Goal: Task Accomplishment & Management: Manage account settings

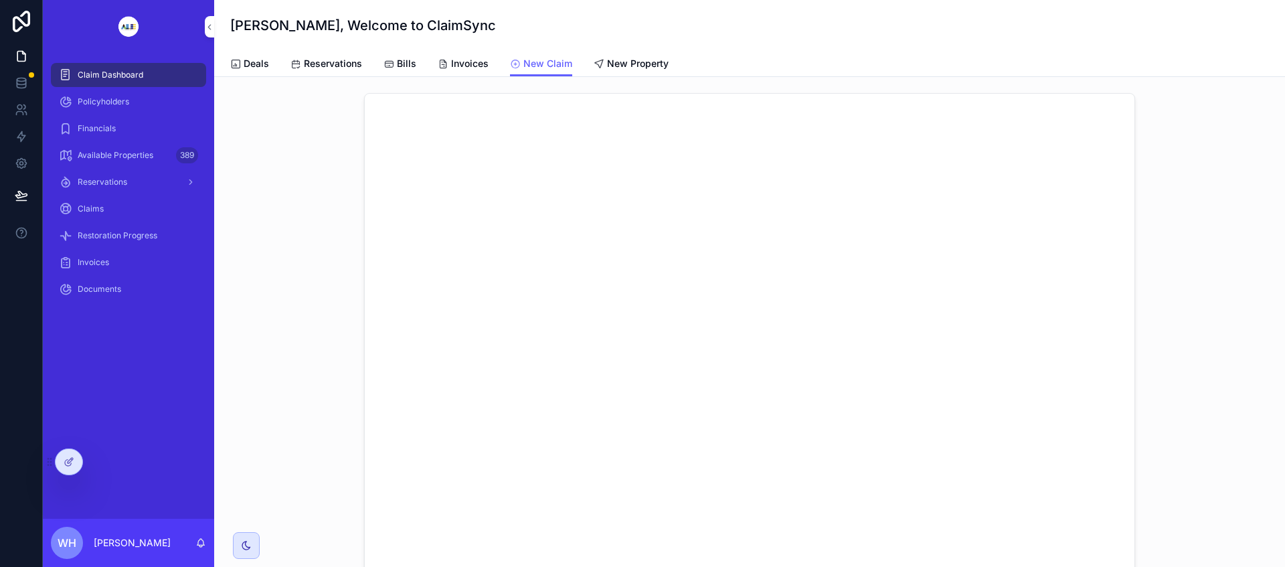
click at [0, 0] on div at bounding box center [0, 0] width 0 height 0
click at [0, 0] on icon at bounding box center [0, 0] width 0 height 0
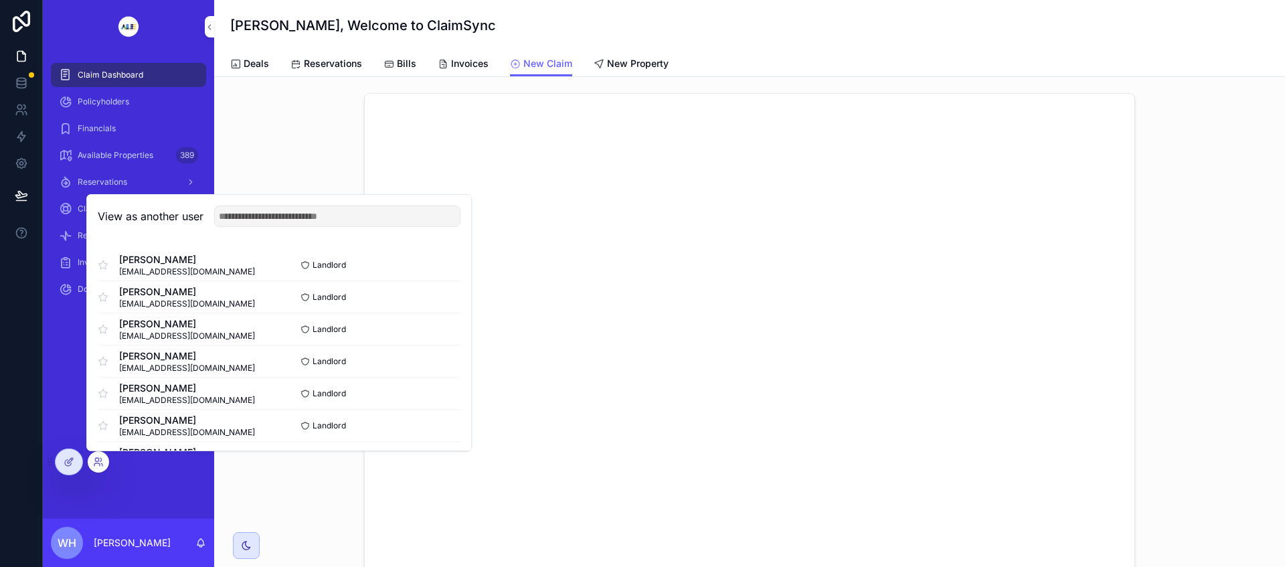
click at [0, 0] on button "Select" at bounding box center [0, 0] width 0 height 0
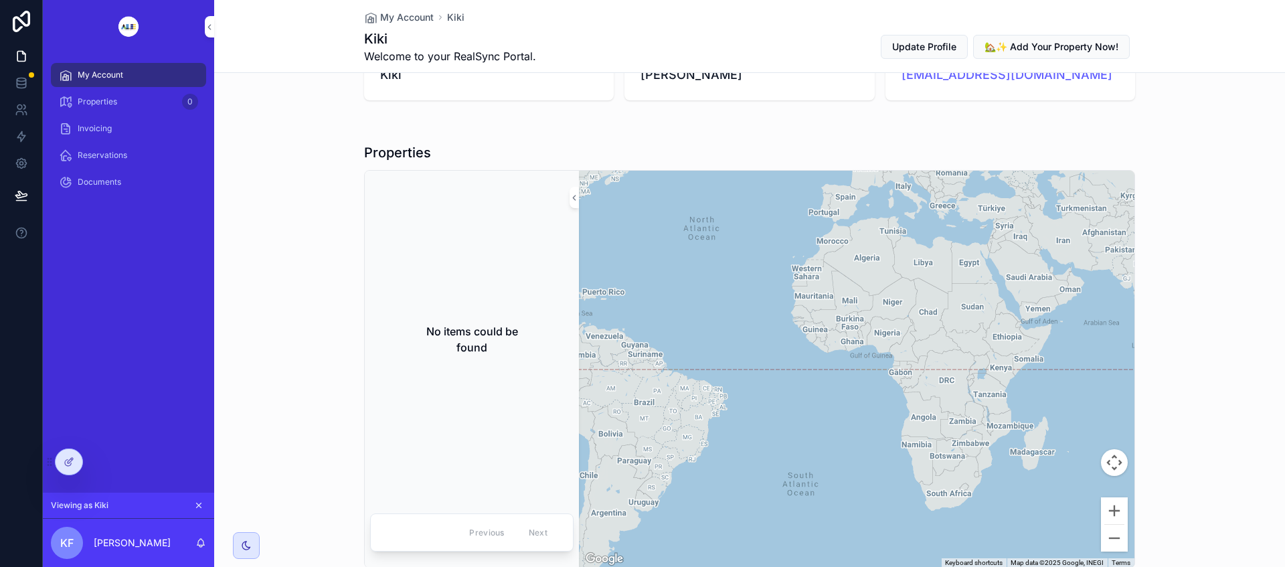
scroll to position [59, 0]
click at [191, 182] on div "Documents" at bounding box center [128, 181] width 139 height 21
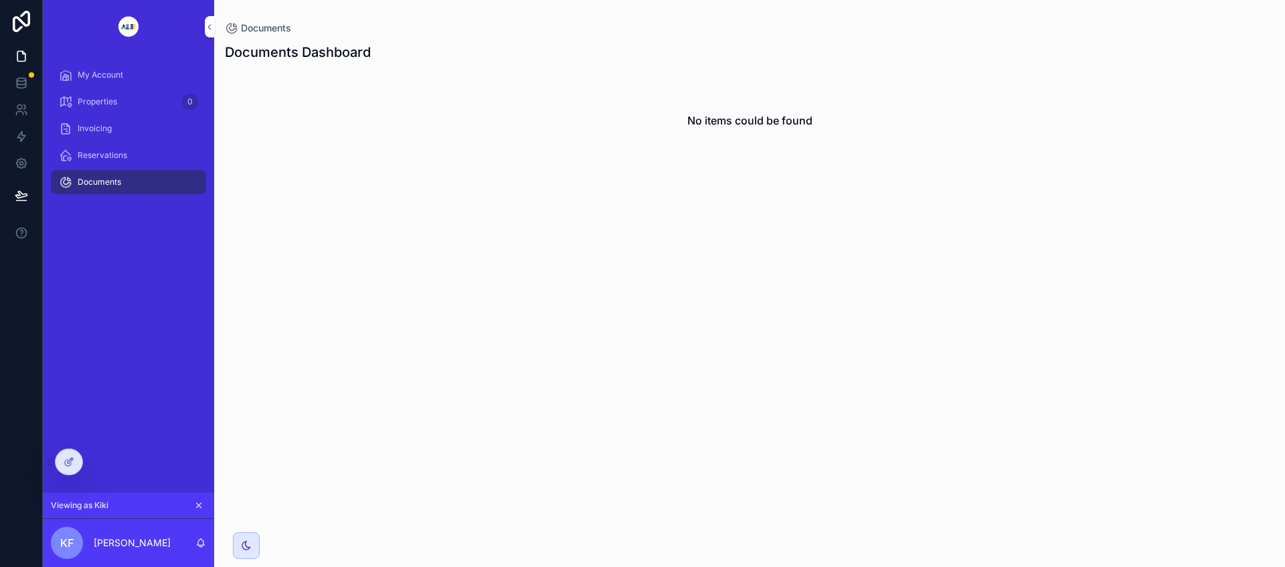
click at [68, 464] on icon at bounding box center [69, 461] width 11 height 11
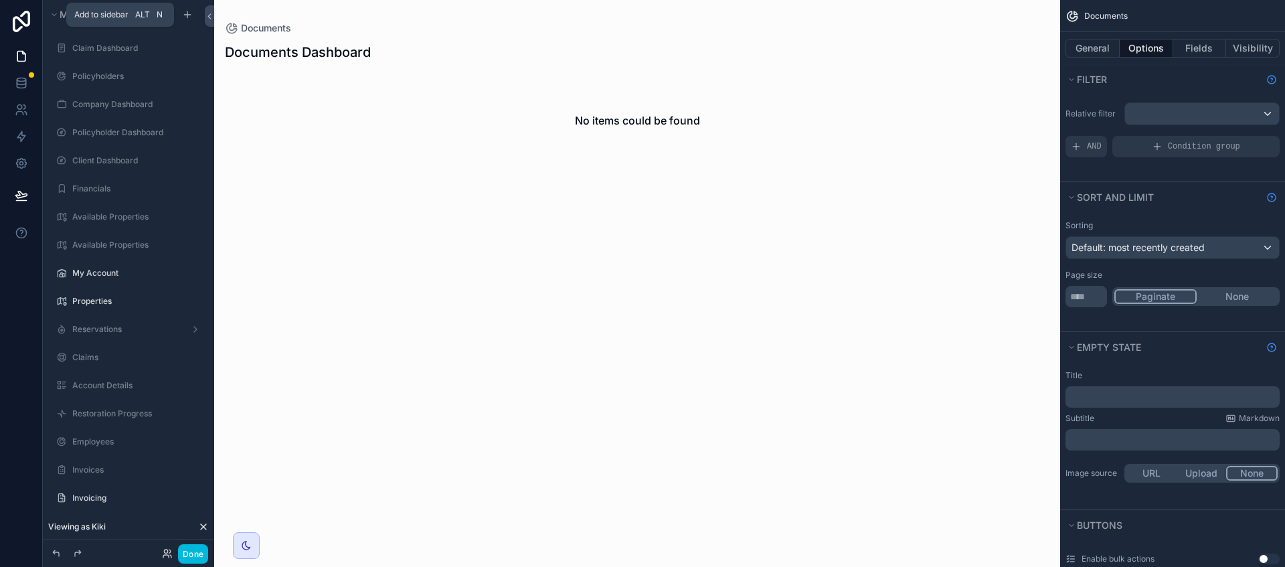
click at [189, 21] on div "scrollable content" at bounding box center [187, 15] width 16 height 16
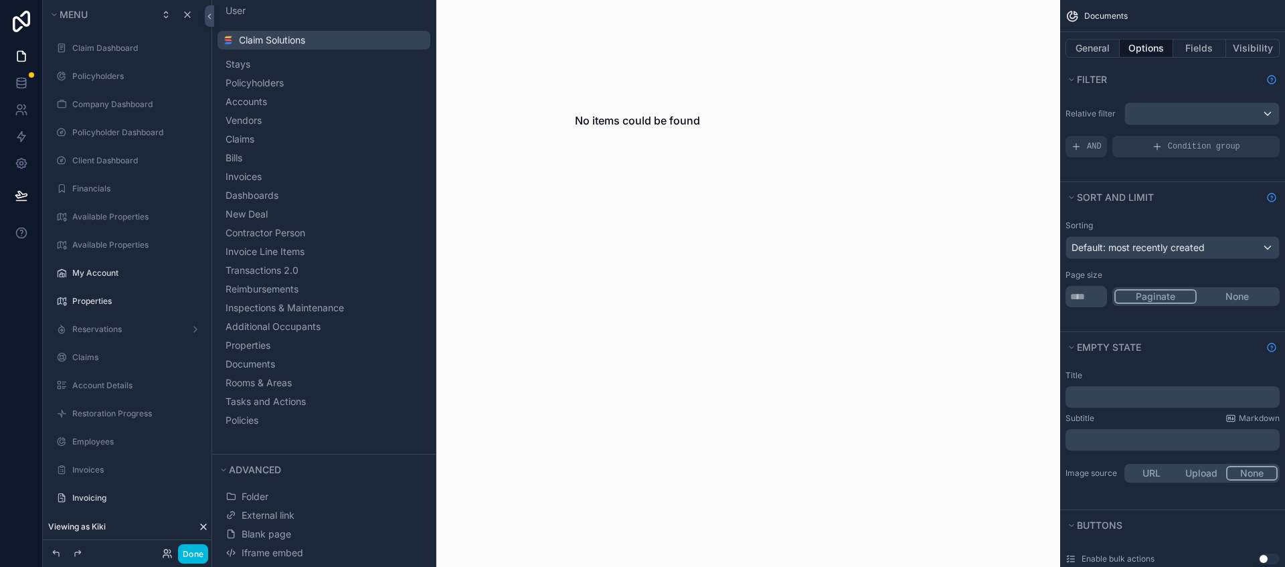
scroll to position [120, 0]
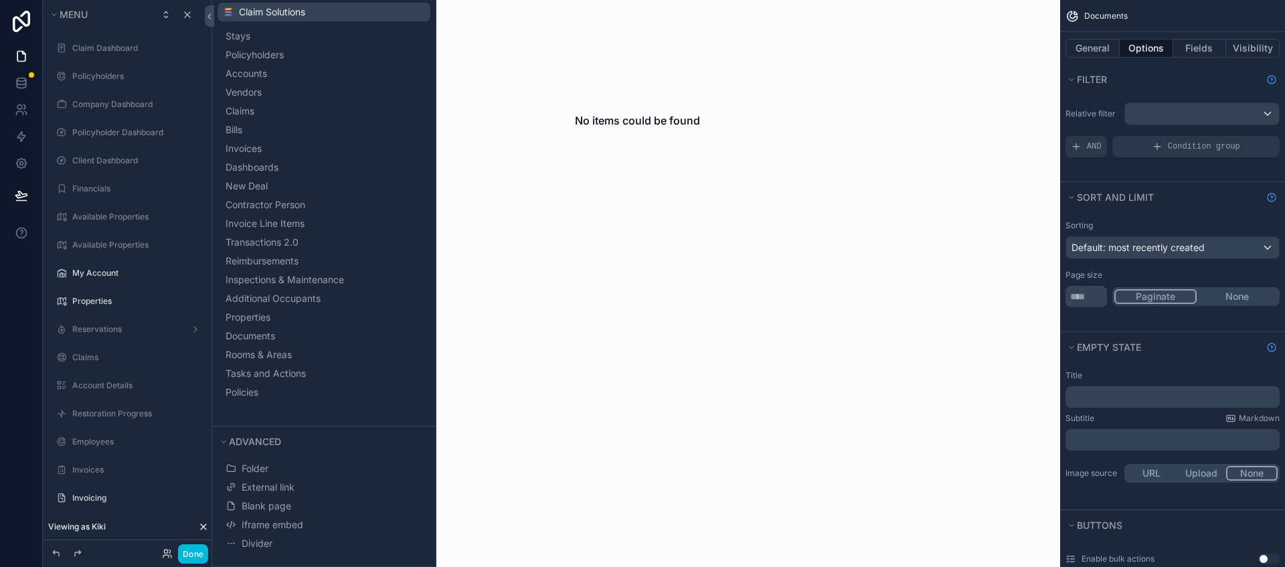
click at [285, 521] on span "Iframe embed" at bounding box center [273, 524] width 62 height 13
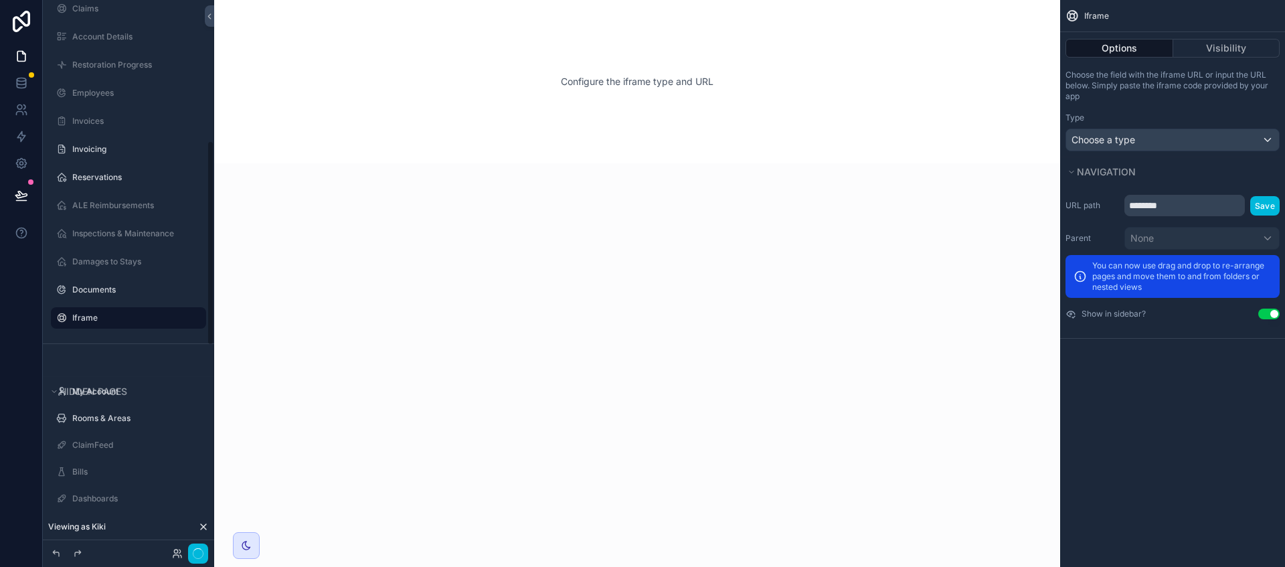
scroll to position [377, 0]
click at [1162, 141] on div "Choose a type" at bounding box center [1172, 139] width 213 height 21
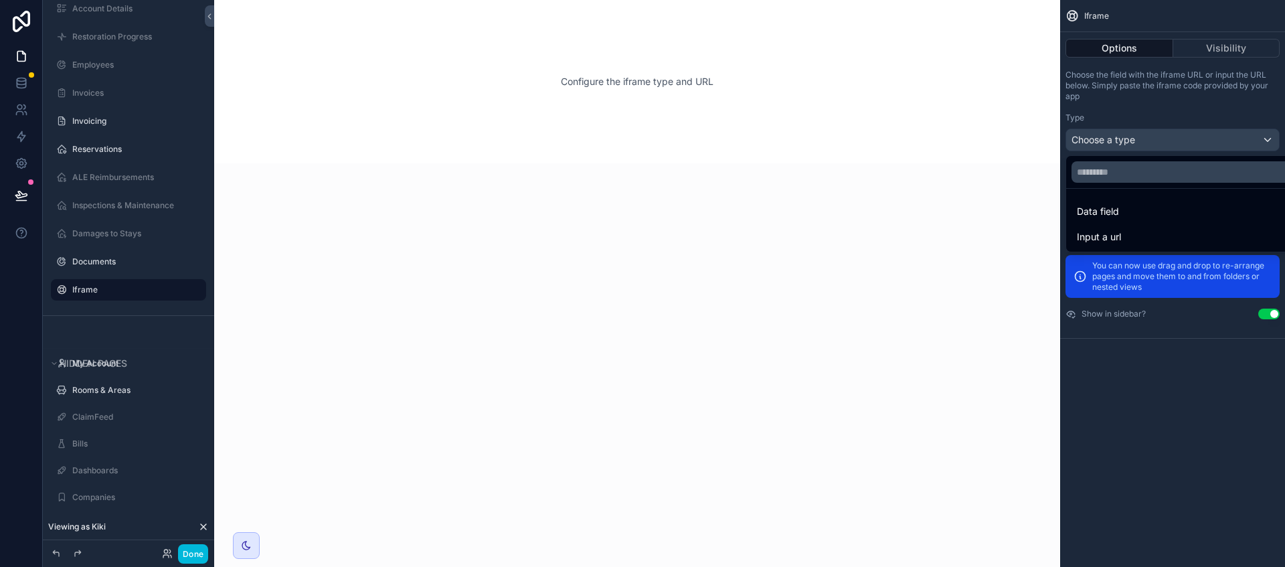
click at [1124, 235] on div "Input a url" at bounding box center [1188, 237] width 222 height 16
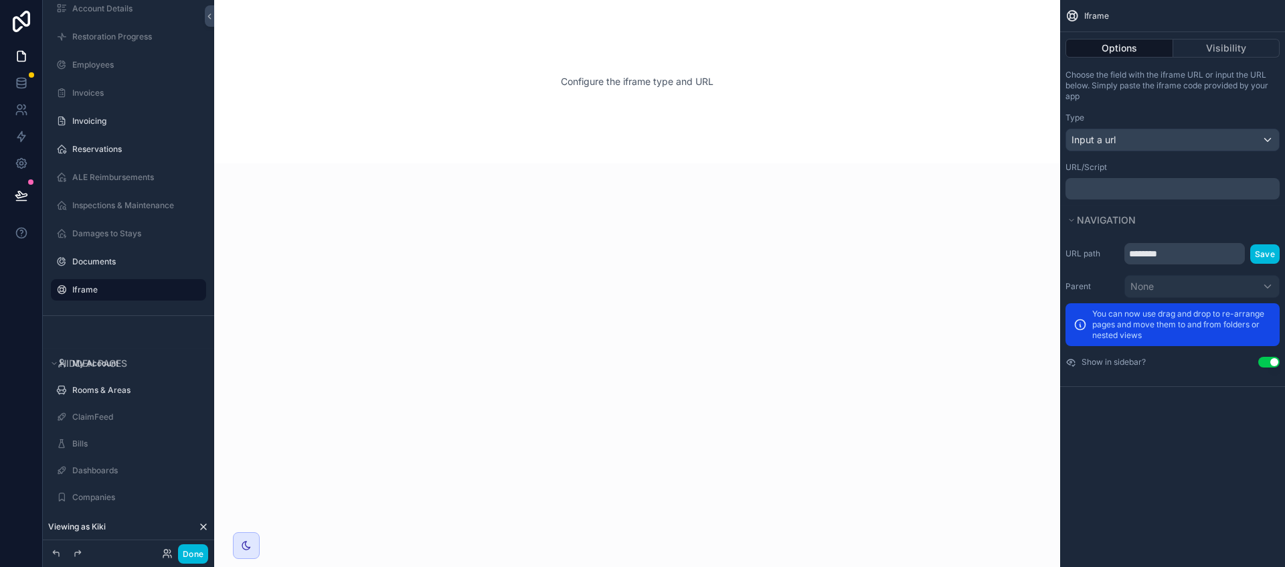
click at [1142, 179] on div "﻿" at bounding box center [1172, 188] width 214 height 21
click at [1138, 187] on p "﻿" at bounding box center [1174, 188] width 206 height 11
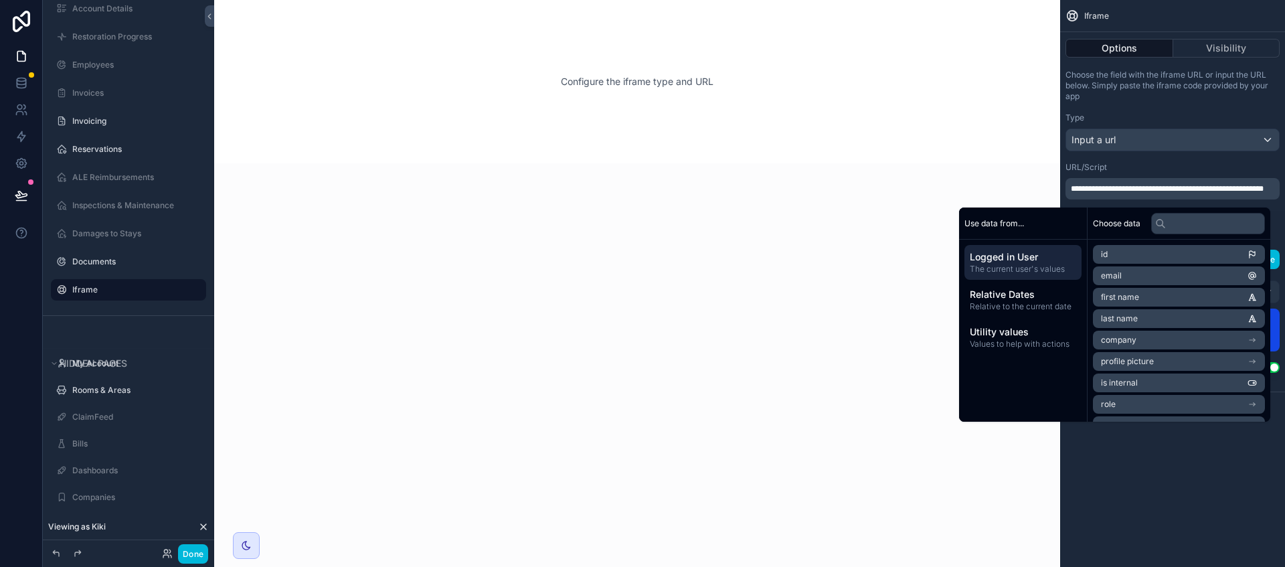
scroll to position [0, 0]
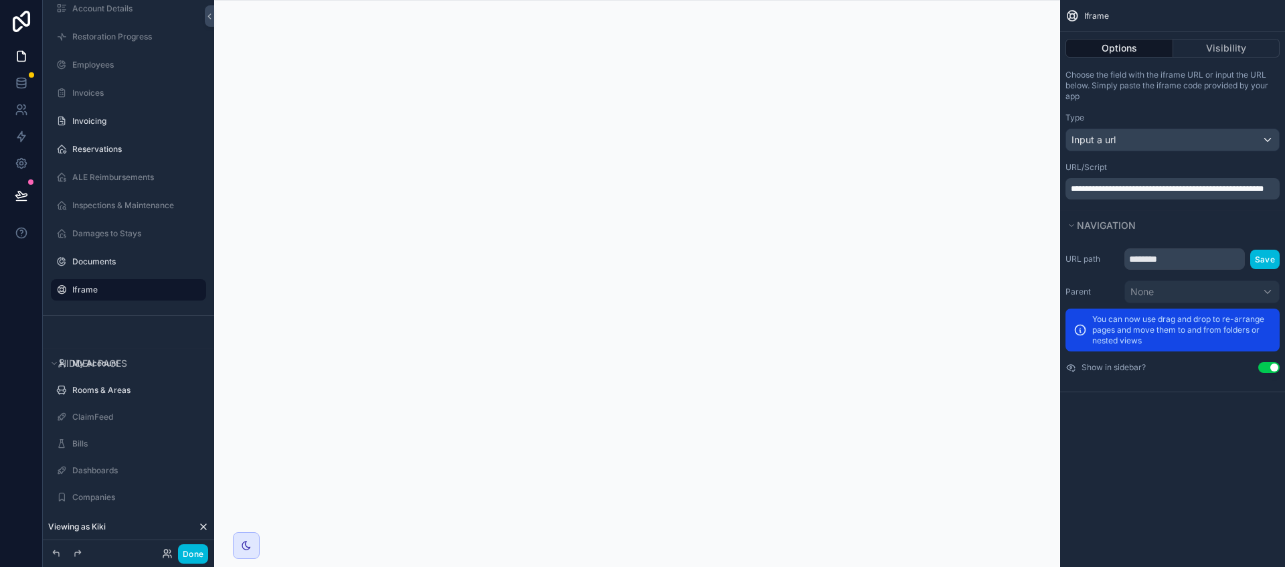
click at [1205, 496] on div "**********" at bounding box center [1172, 283] width 225 height 567
click at [1199, 262] on input "********" at bounding box center [1184, 258] width 120 height 21
click at [0, 0] on icon "scrollable content" at bounding box center [0, 0] width 0 height 0
click at [252, 301] on span "Remove" at bounding box center [255, 298] width 35 height 13
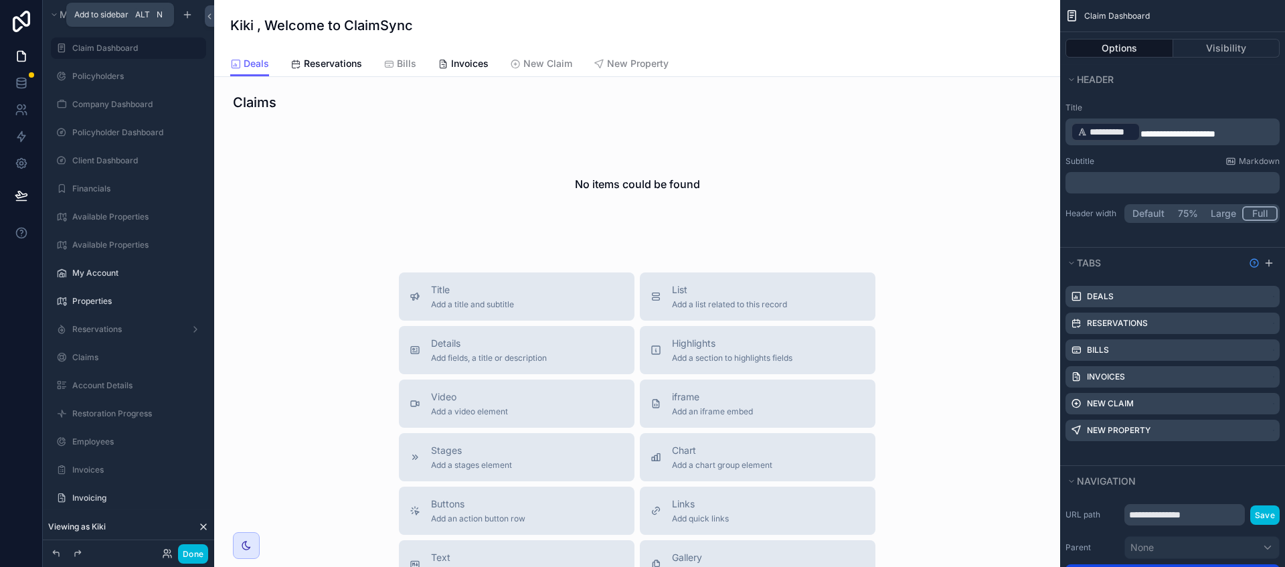
click at [188, 15] on icon "scrollable content" at bounding box center [187, 15] width 6 height 0
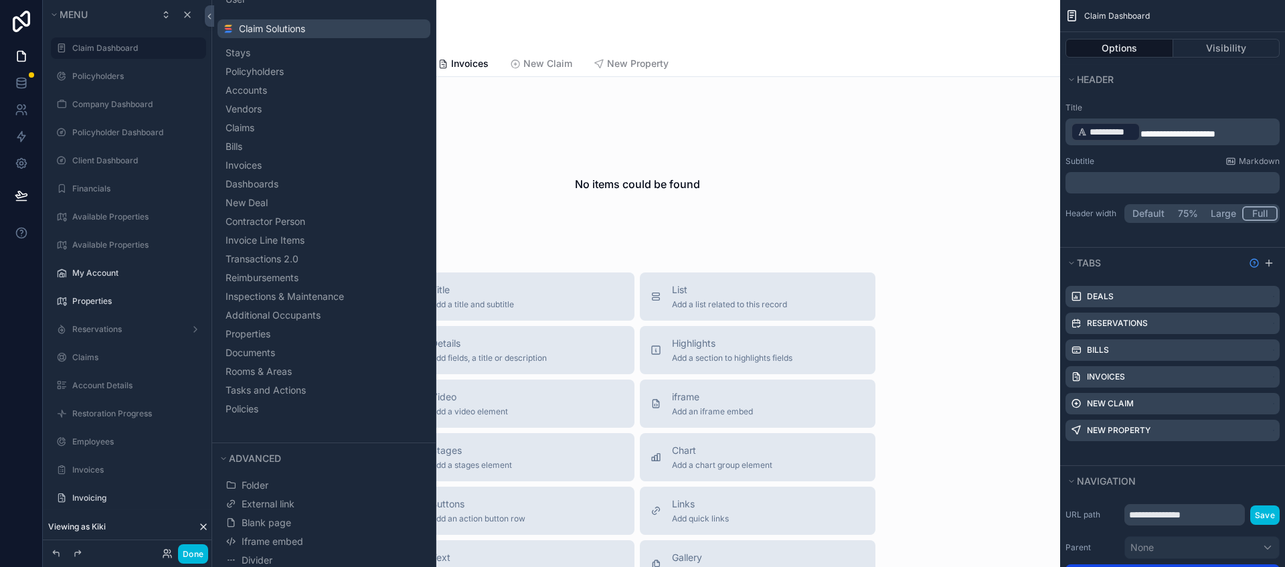
scroll to position [120, 0]
click at [306, 509] on button "Blank page" at bounding box center [324, 506] width 202 height 19
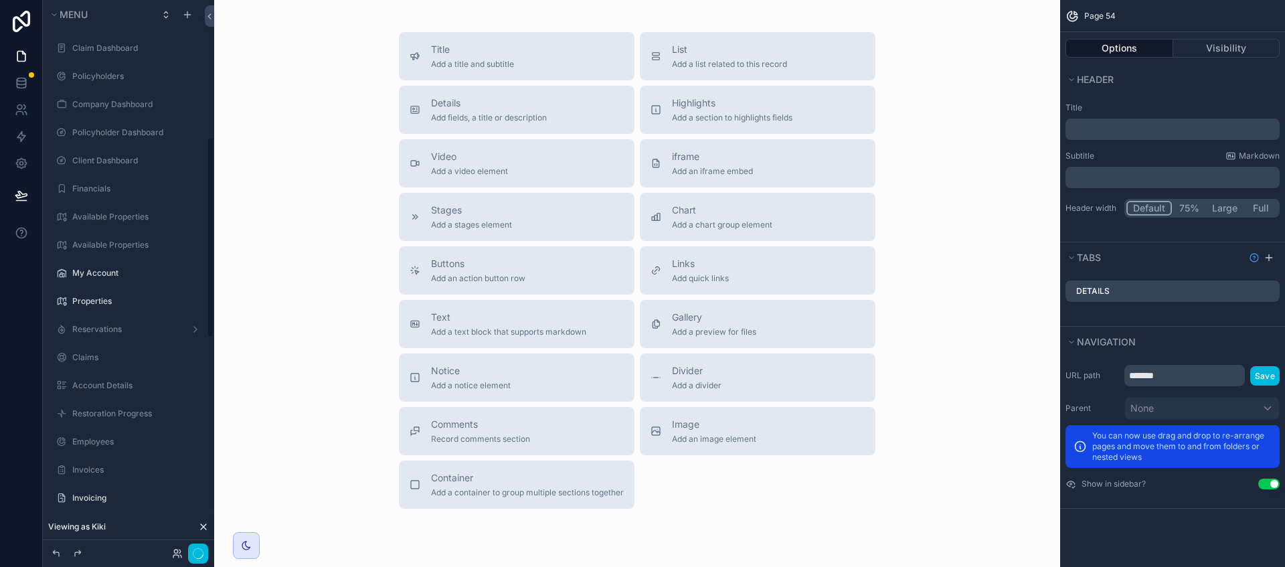
scroll to position [377, 0]
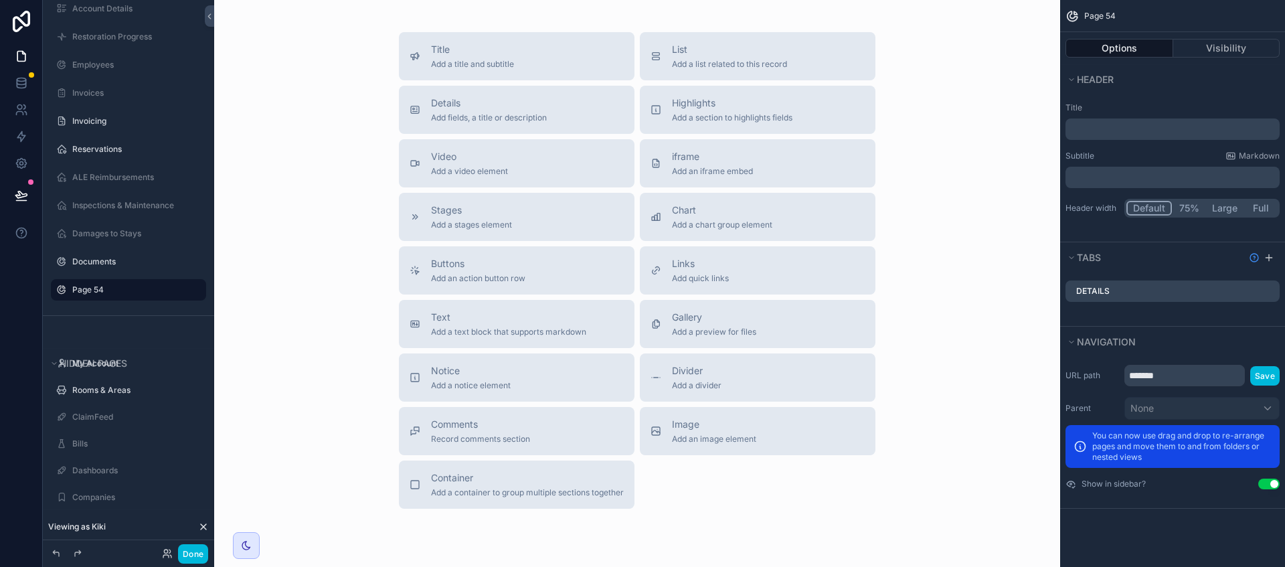
click at [0, 0] on icon "scrollable content" at bounding box center [0, 0] width 0 height 0
click at [240, 298] on span "Remove" at bounding box center [255, 298] width 35 height 13
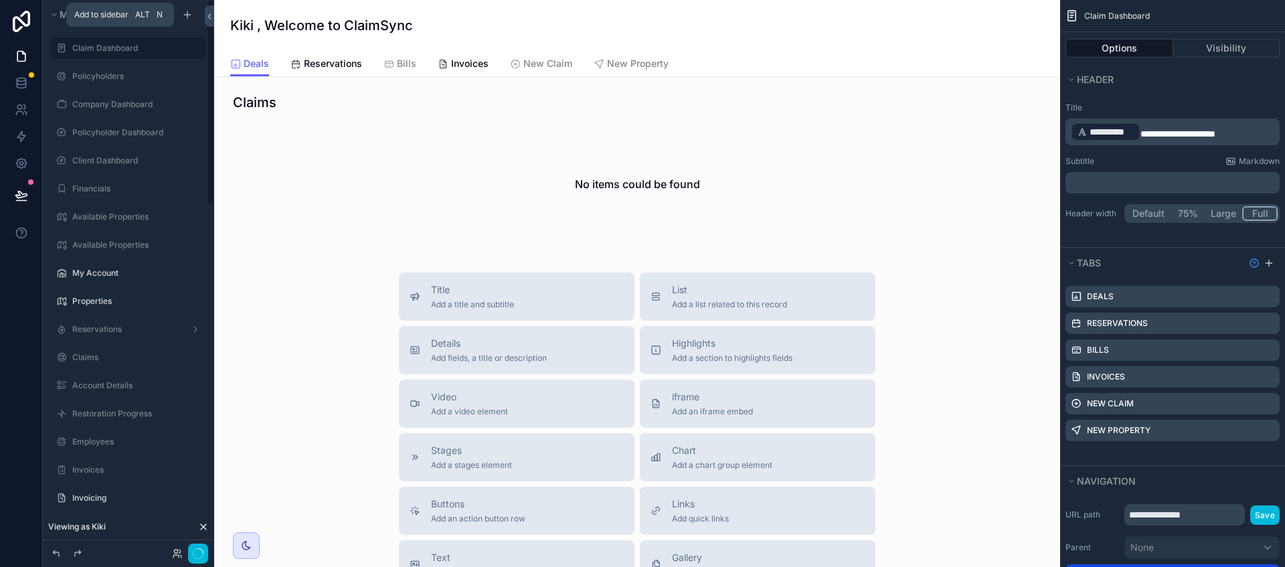
click at [184, 12] on icon "scrollable content" at bounding box center [187, 14] width 11 height 11
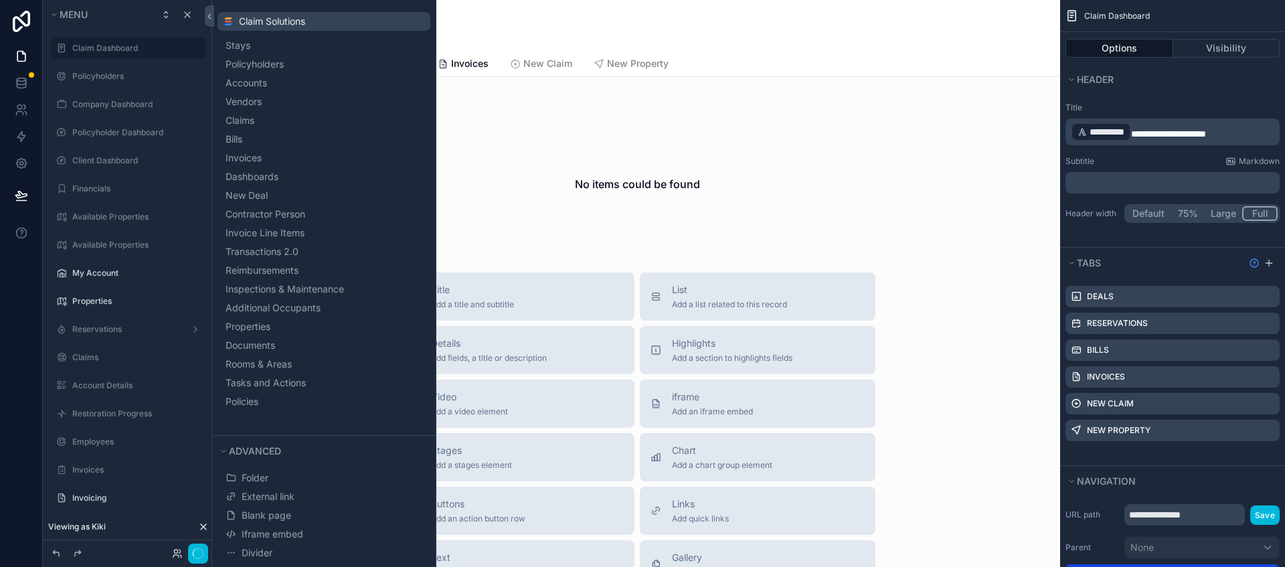
scroll to position [120, 0]
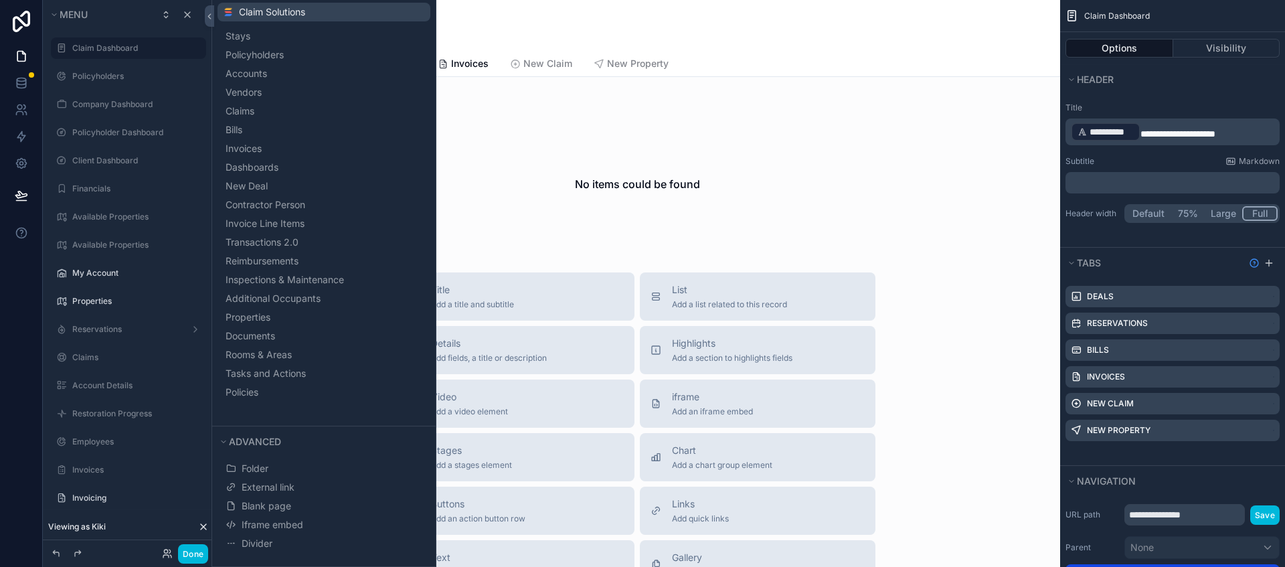
click at [291, 487] on span "External link" at bounding box center [268, 486] width 53 height 13
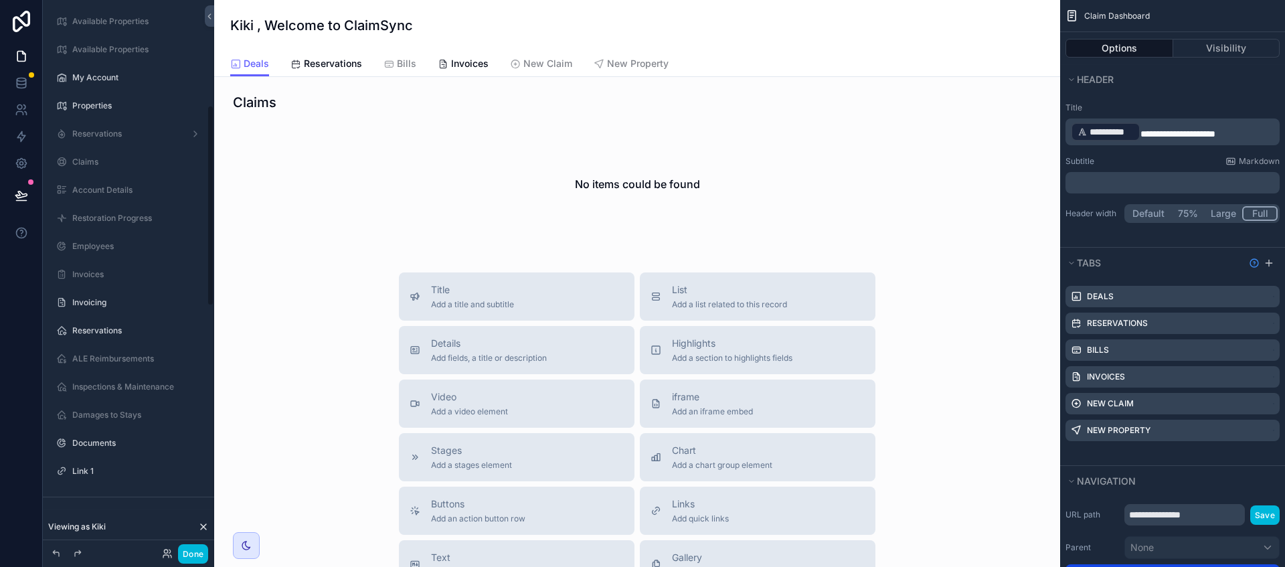
scroll to position [289, 0]
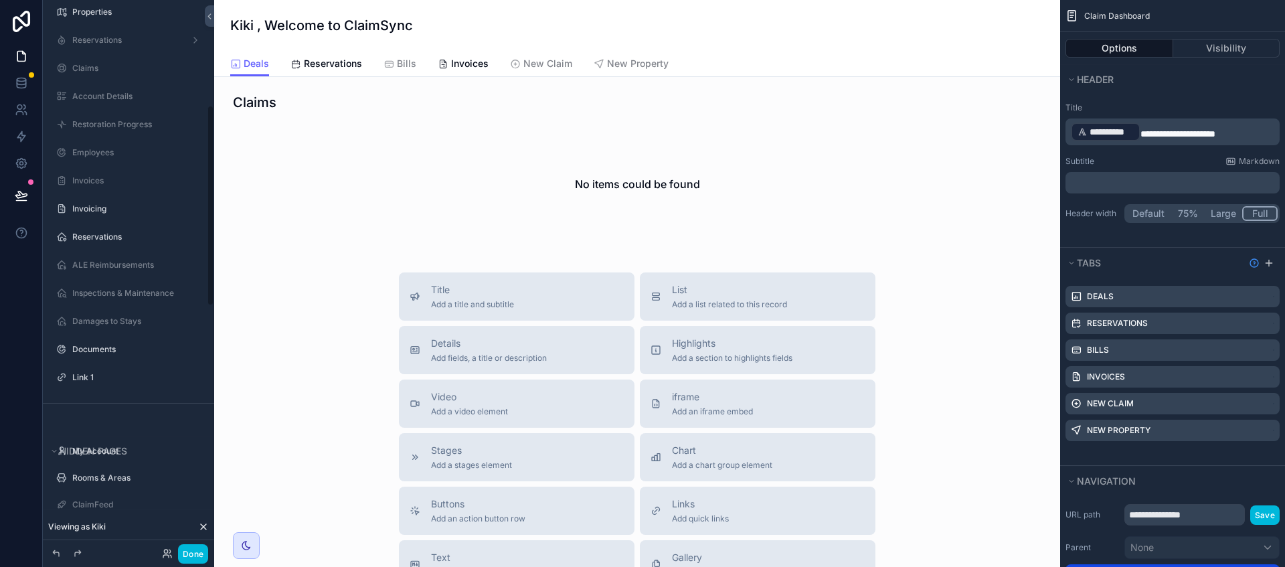
click at [148, 373] on label "Link 1" at bounding box center [135, 377] width 126 height 11
click at [0, 0] on icon "scrollable content" at bounding box center [0, 0] width 0 height 0
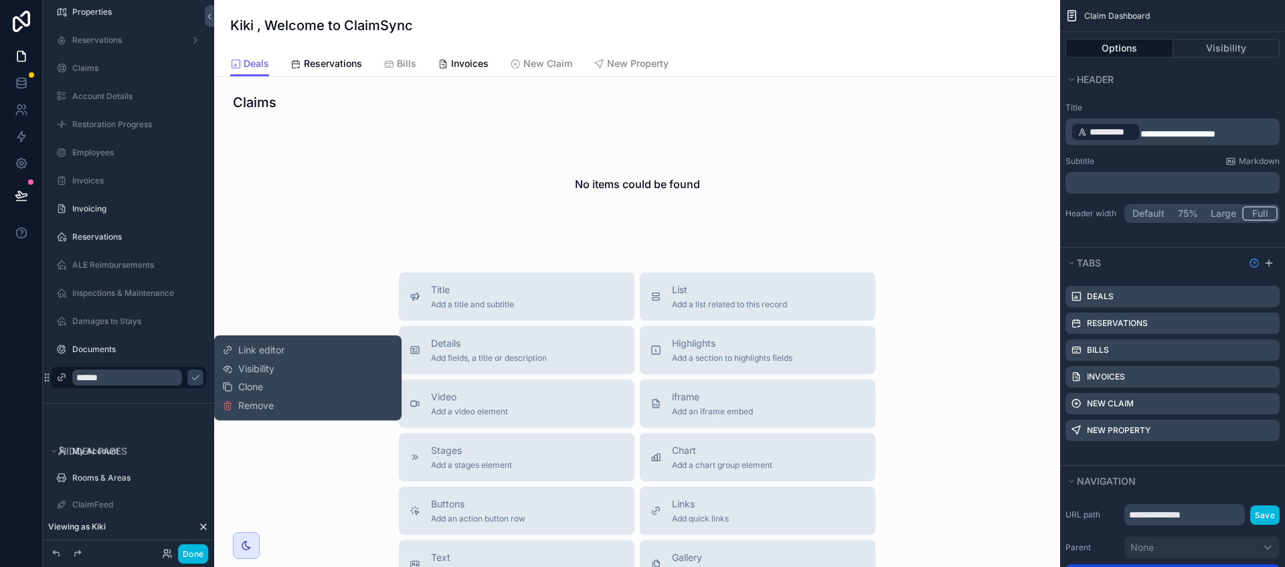
click at [266, 351] on span "Link editor" at bounding box center [261, 349] width 46 height 13
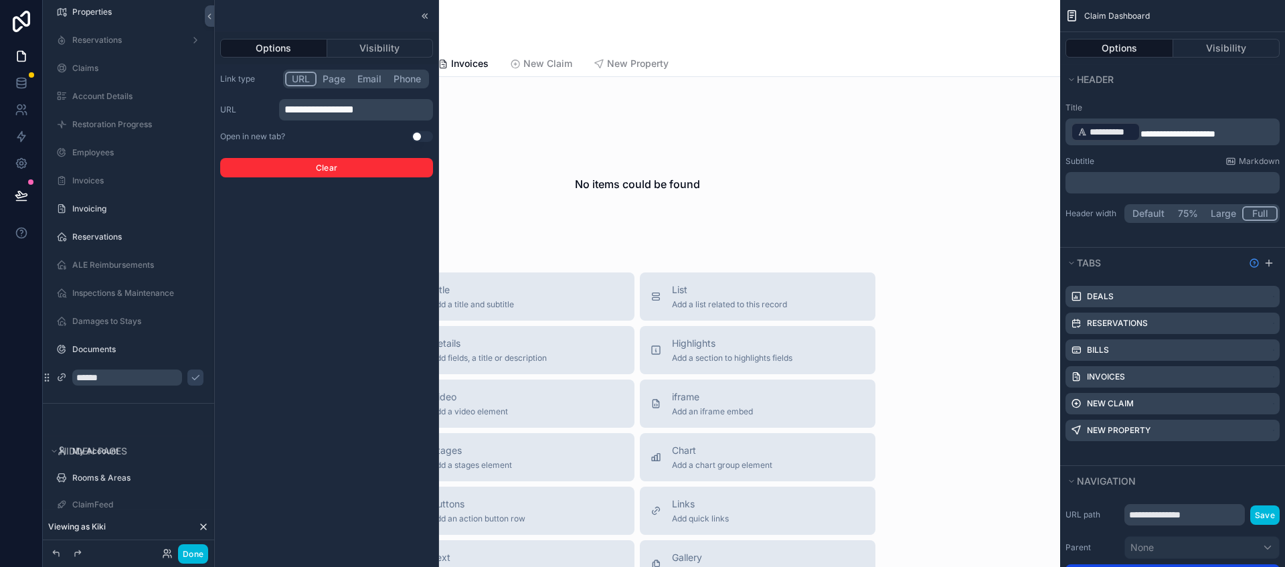
click at [354, 110] on span "**********" at bounding box center [319, 109] width 70 height 10
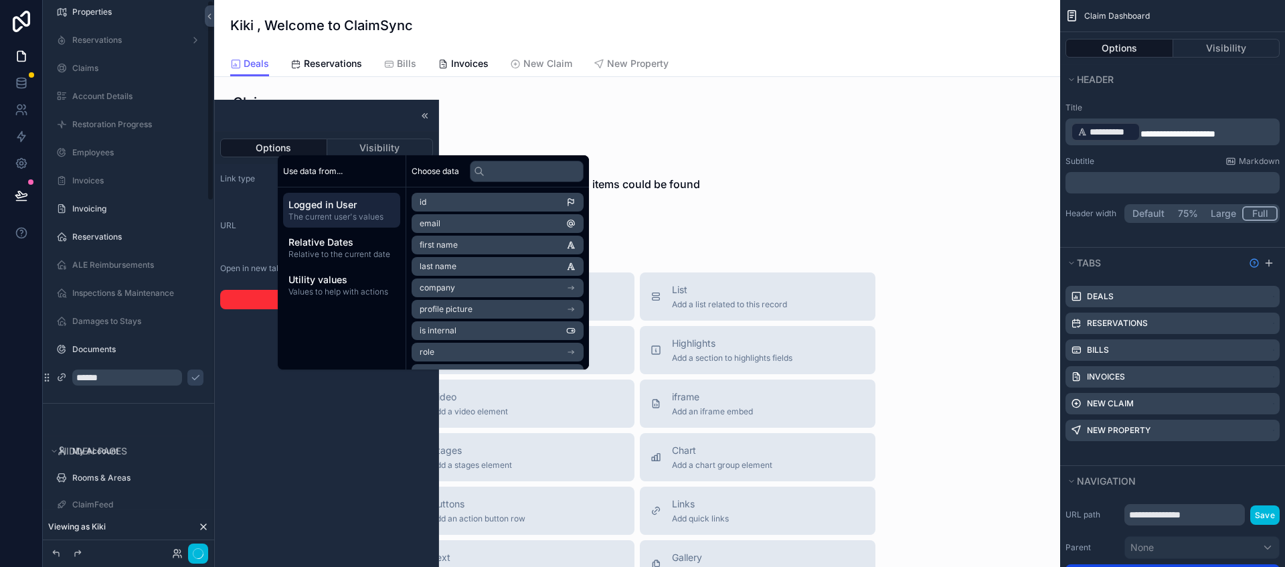
scroll to position [0, 0]
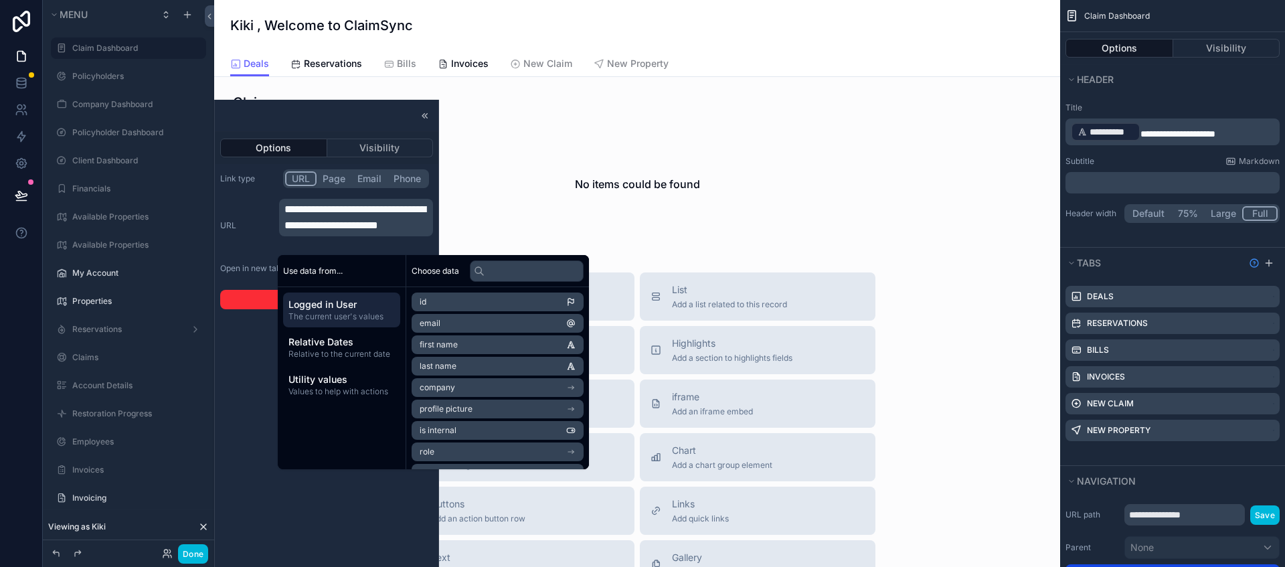
click at [384, 147] on button "Visibility" at bounding box center [380, 148] width 106 height 19
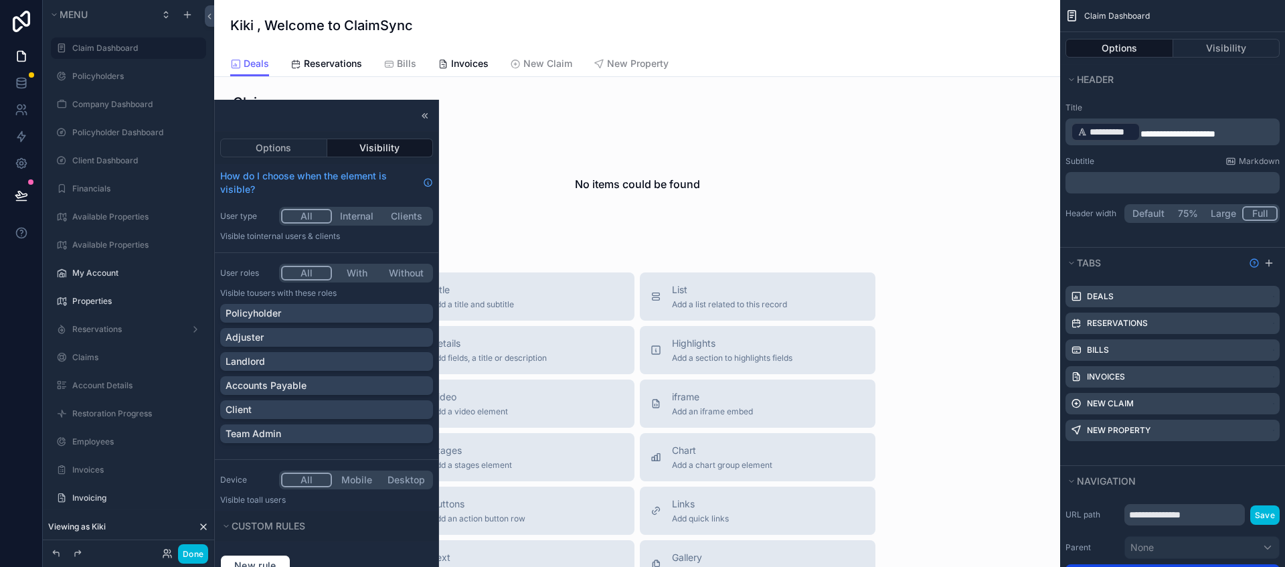
click at [321, 387] on div "Accounts Payable" at bounding box center [327, 385] width 202 height 13
click at [320, 408] on div "Client" at bounding box center [327, 409] width 202 height 13
click at [318, 437] on div "Team Admin" at bounding box center [327, 433] width 202 height 13
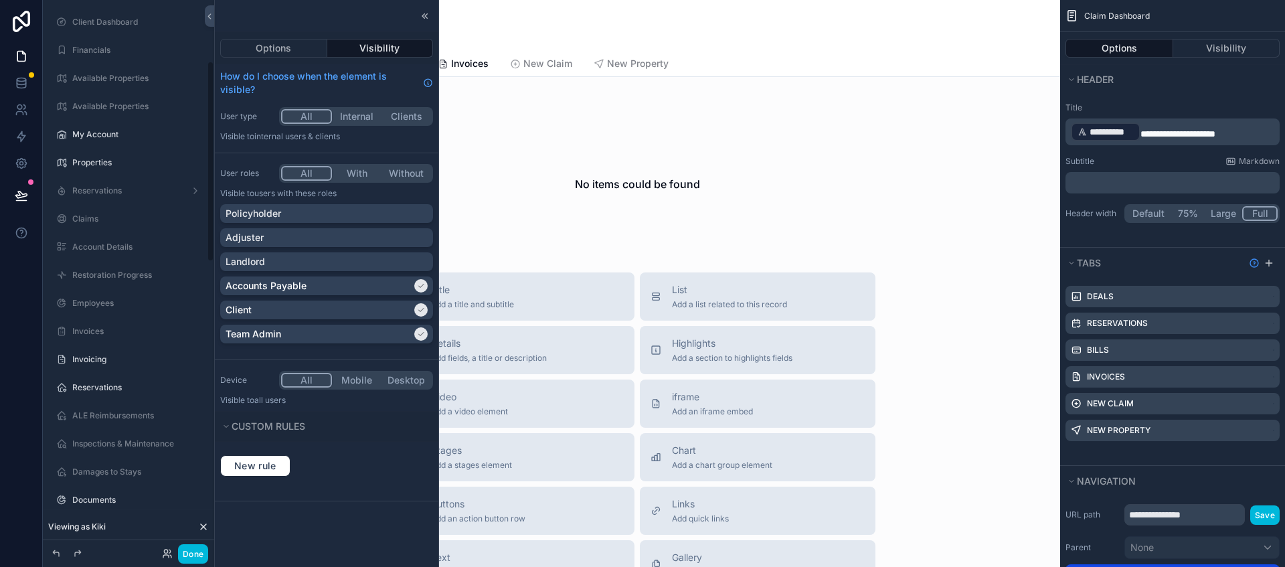
scroll to position [167, 0]
click at [0, 0] on icon "scrollable content" at bounding box center [0, 0] width 0 height 0
click at [404, 264] on div "Landlord" at bounding box center [327, 261] width 202 height 13
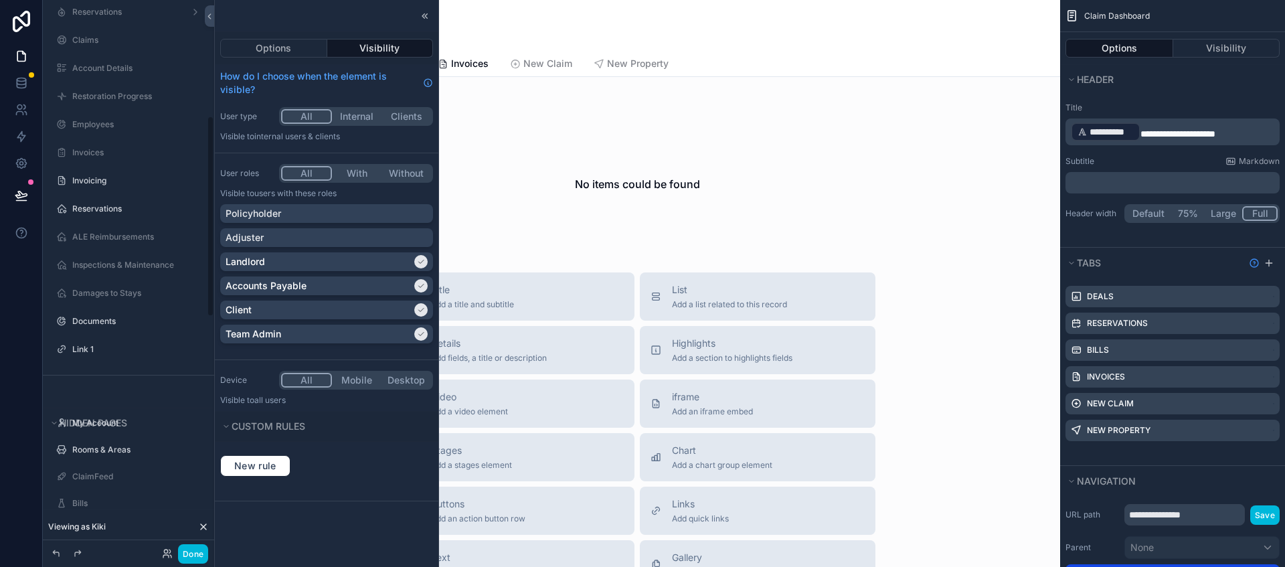
scroll to position [335, 0]
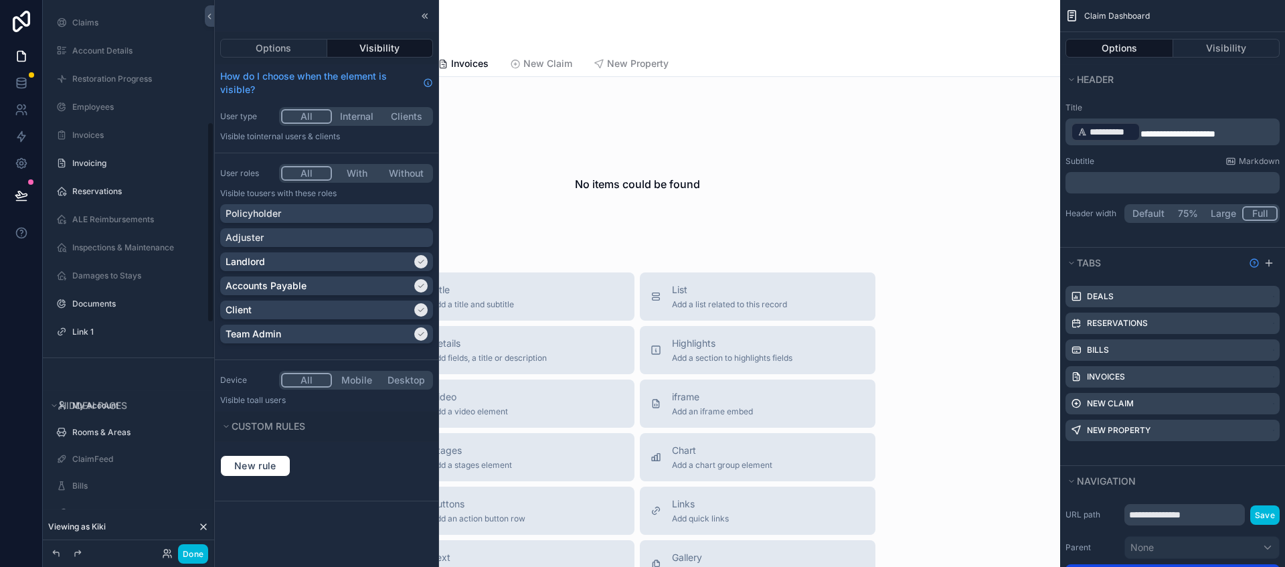
click at [0, 0] on icon "scrollable content" at bounding box center [0, 0] width 0 height 0
click at [120, 335] on input "******" at bounding box center [127, 332] width 110 height 16
type input "*******"
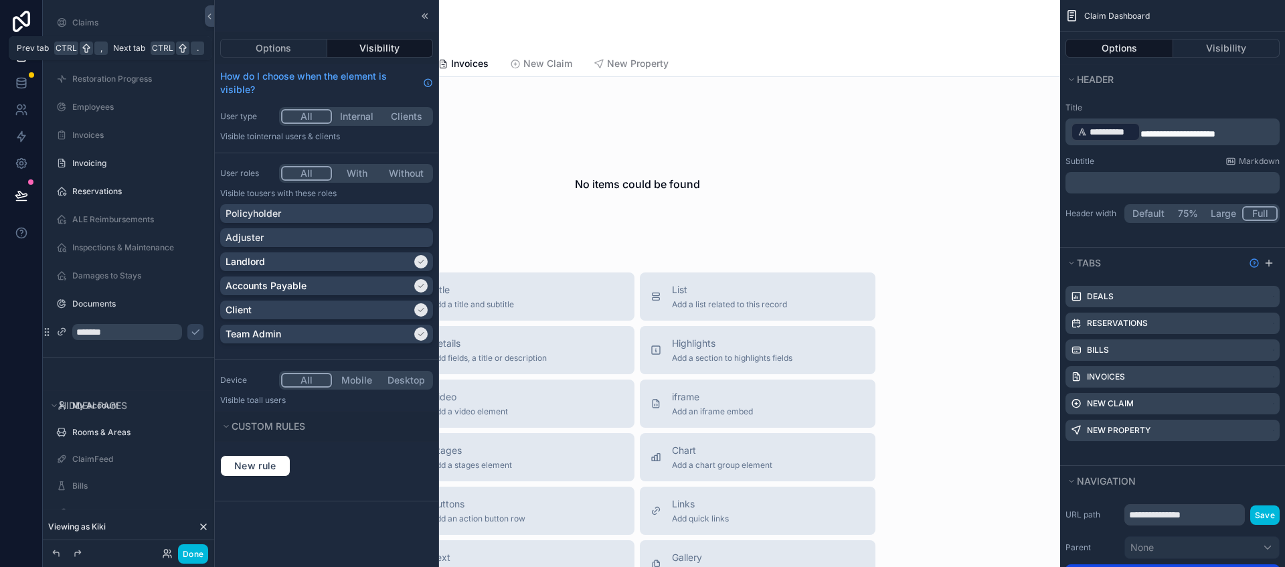
click at [291, 50] on button "Options" at bounding box center [273, 48] width 107 height 19
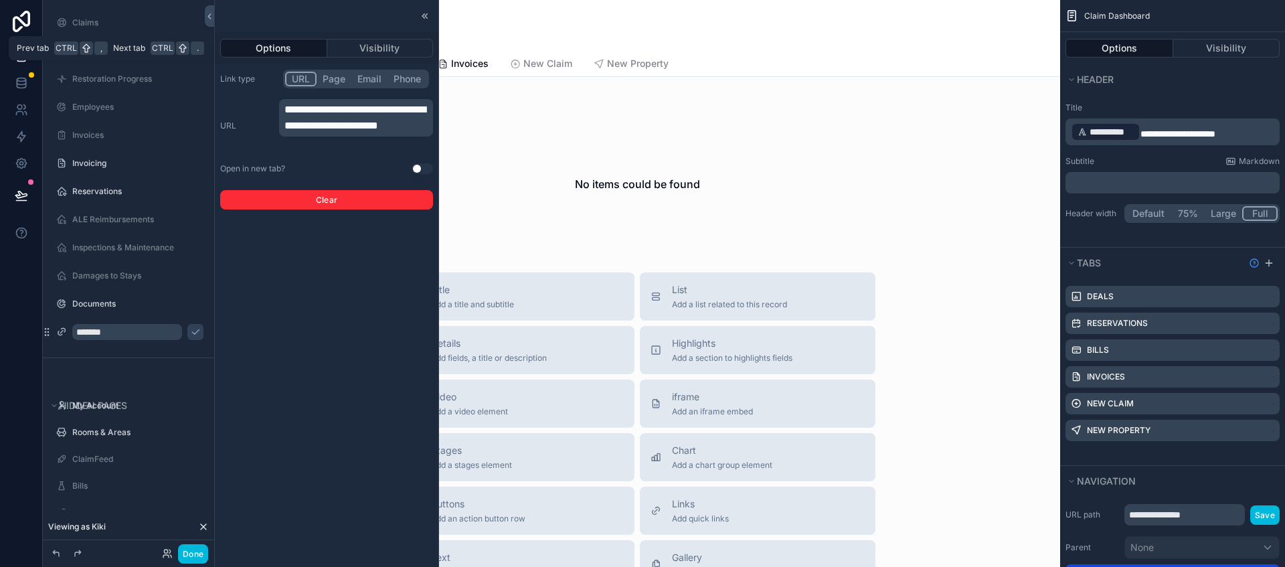
click at [383, 48] on button "Visibility" at bounding box center [380, 48] width 106 height 19
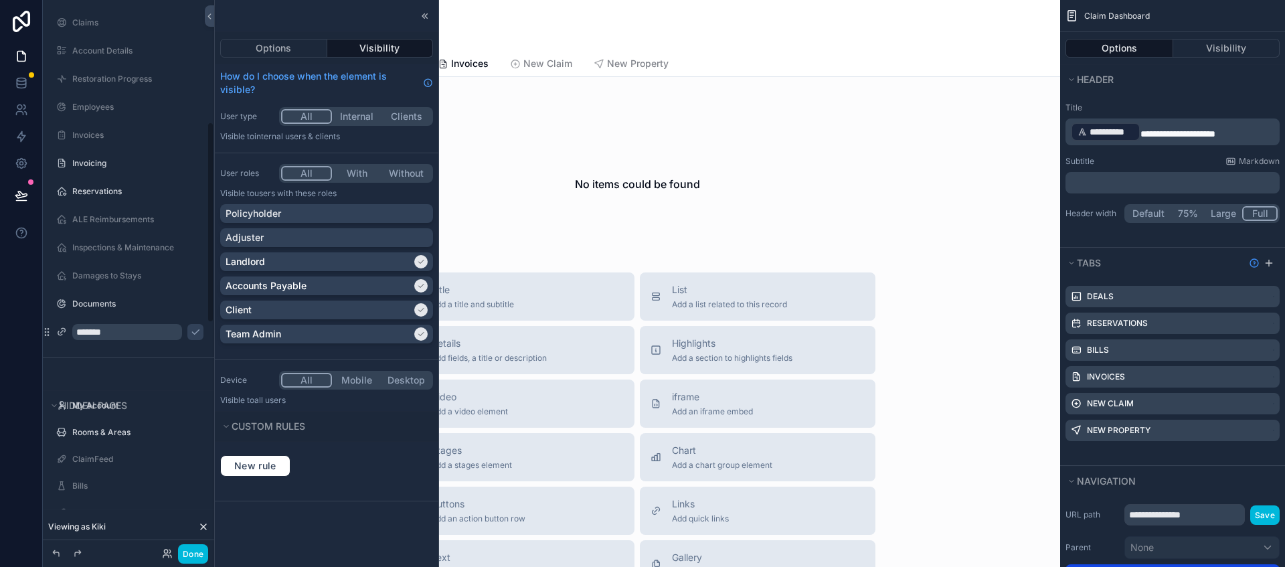
click at [62, 331] on icon "scrollable content" at bounding box center [61, 332] width 11 height 11
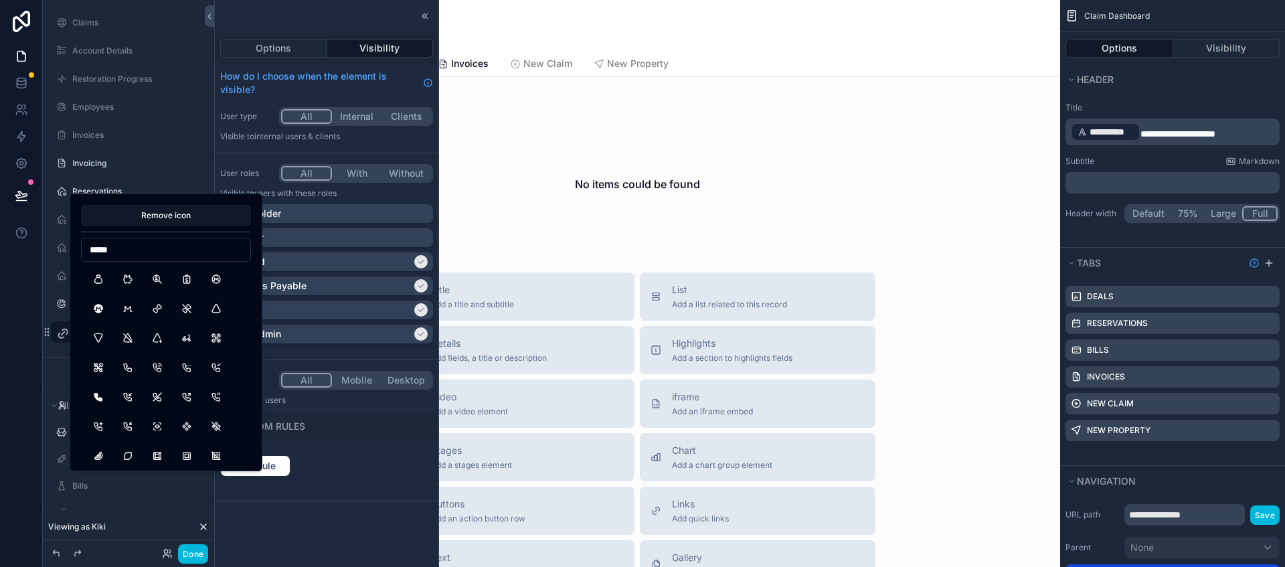
type input "*****"
click at [135, 282] on button "PigMoney" at bounding box center [128, 279] width 24 height 24
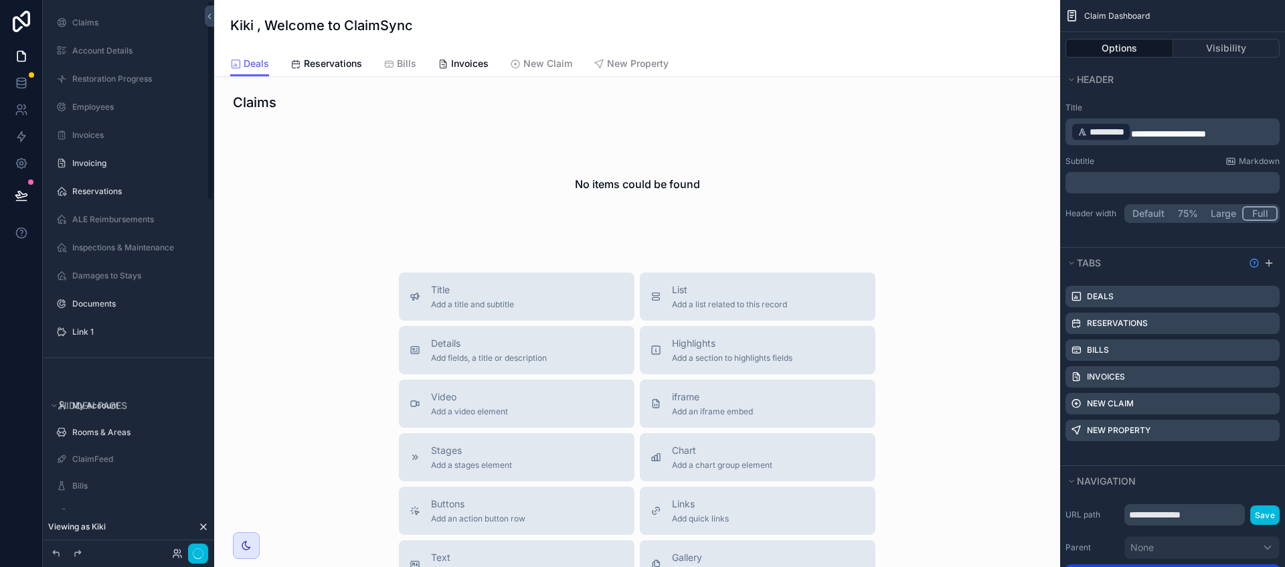
scroll to position [0, 0]
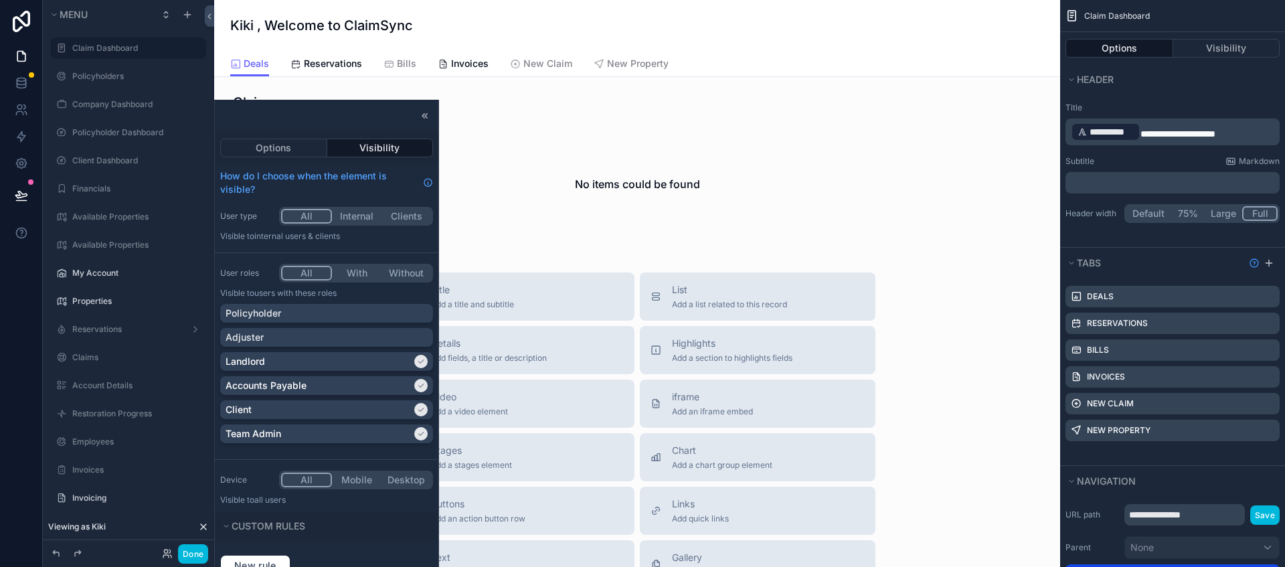
click at [424, 113] on icon at bounding box center [425, 115] width 11 height 11
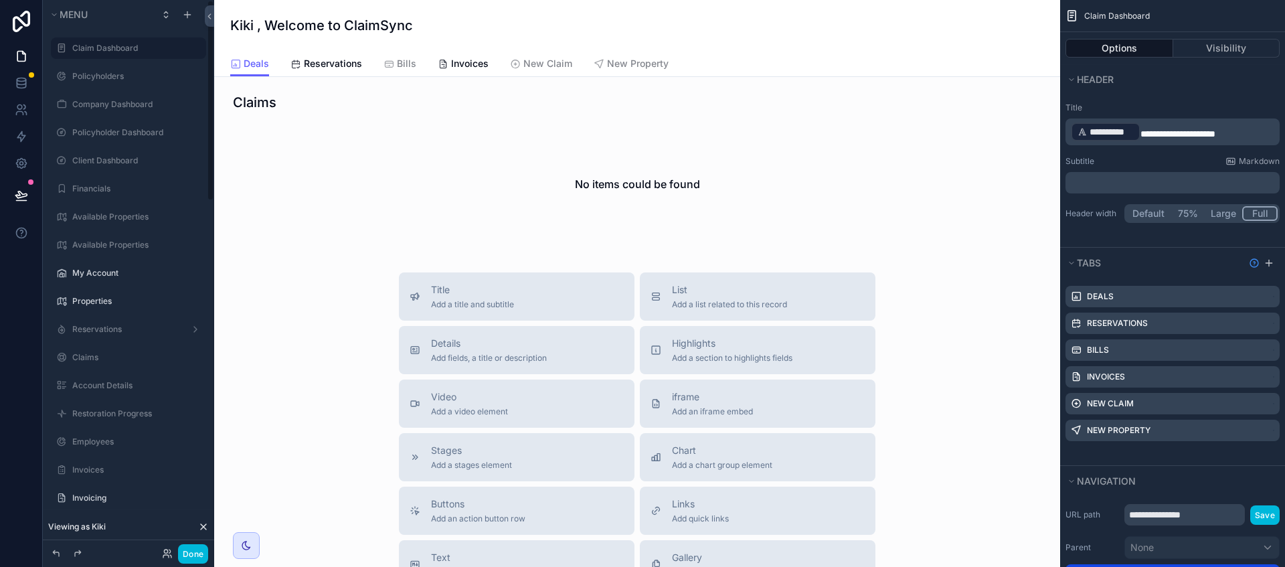
click at [191, 555] on button "Done" at bounding box center [193, 553] width 30 height 19
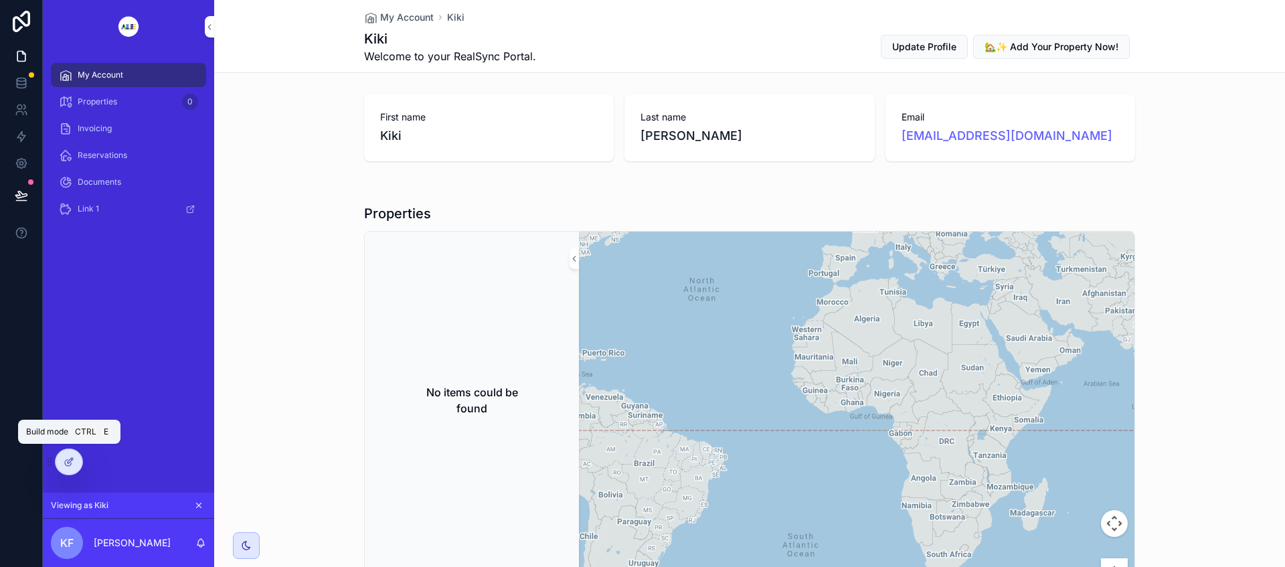
click at [71, 464] on icon at bounding box center [68, 463] width 6 height 6
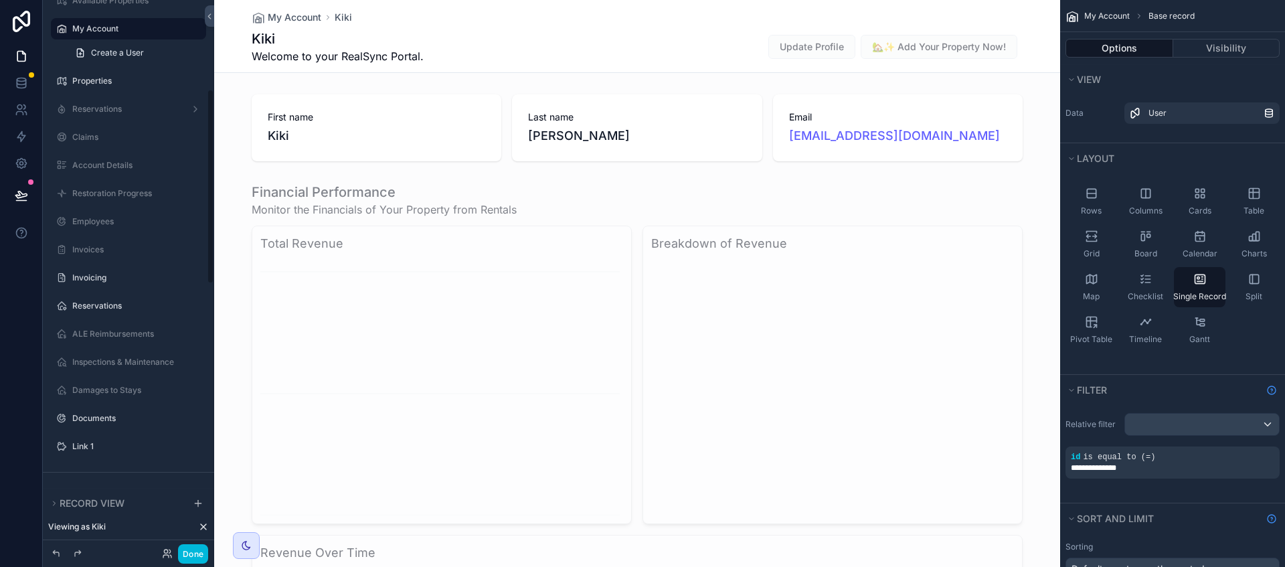
scroll to position [251, 0]
click at [109, 440] on label "Link 1" at bounding box center [135, 439] width 126 height 11
click at [0, 0] on icon "scrollable content" at bounding box center [0, 0] width 0 height 0
click at [124, 442] on input "******" at bounding box center [127, 440] width 110 height 16
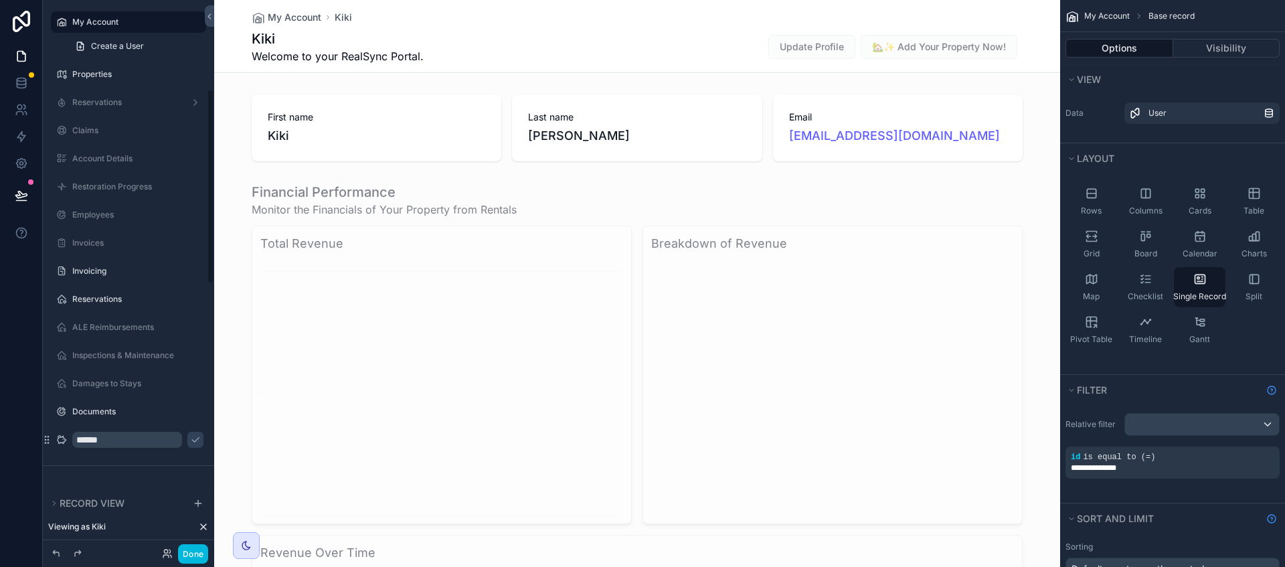
click at [124, 442] on input "******" at bounding box center [127, 440] width 110 height 16
type input "**********"
click at [192, 438] on icon "scrollable content" at bounding box center [195, 440] width 7 height 5
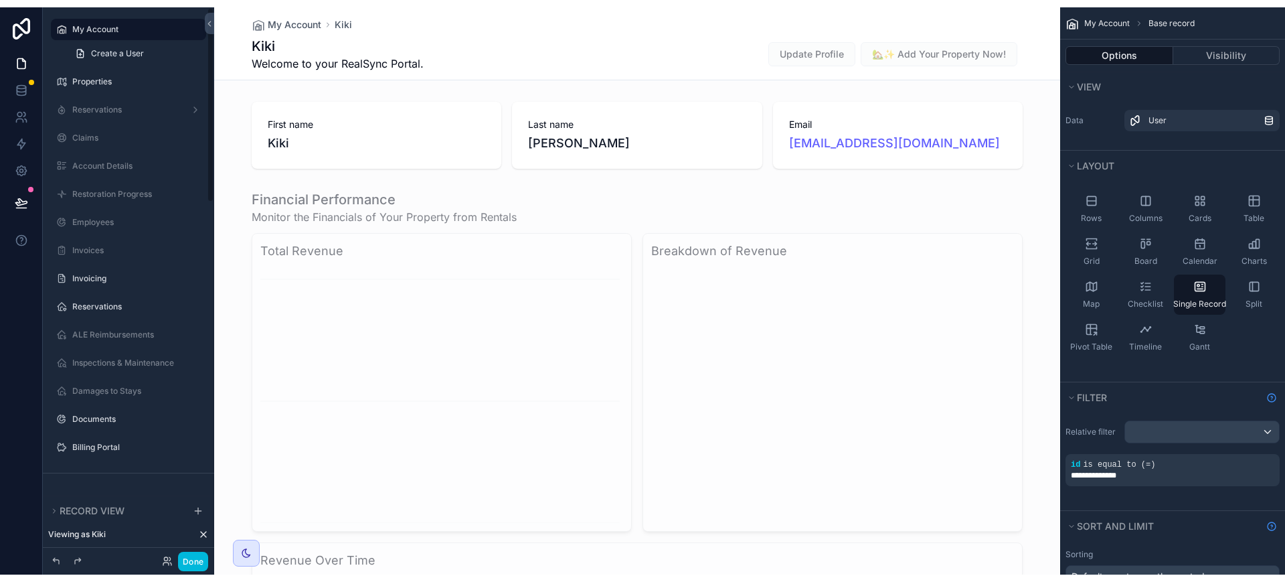
scroll to position [0, 0]
